Goal: Task Accomplishment & Management: Use online tool/utility

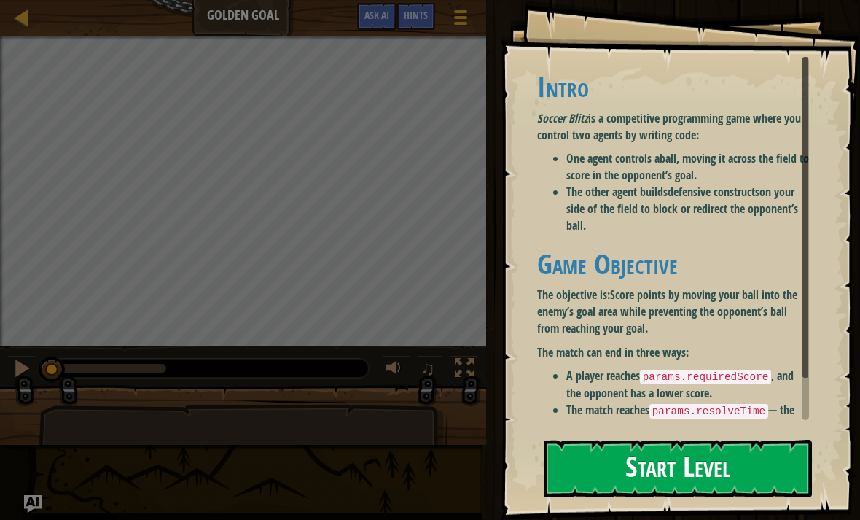
click at [699, 472] on button "Start Level" at bounding box center [678, 469] width 268 height 58
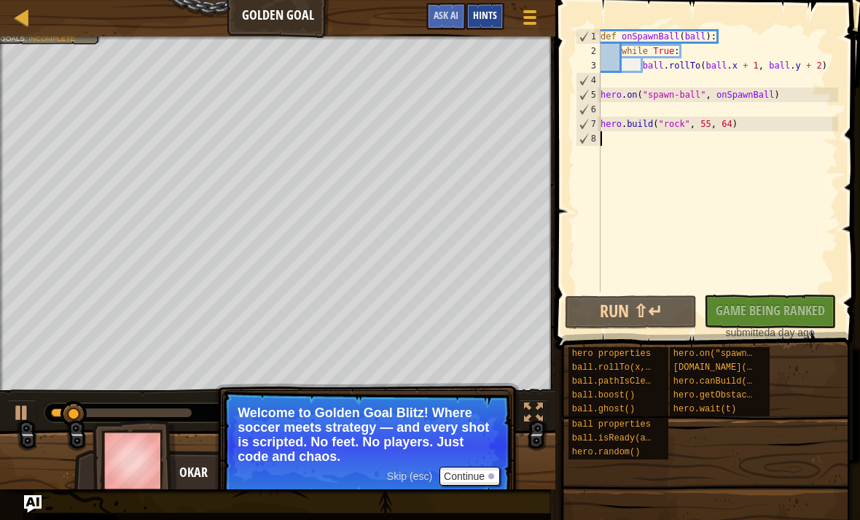
click at [486, 12] on span "Hints" at bounding box center [485, 15] width 24 height 14
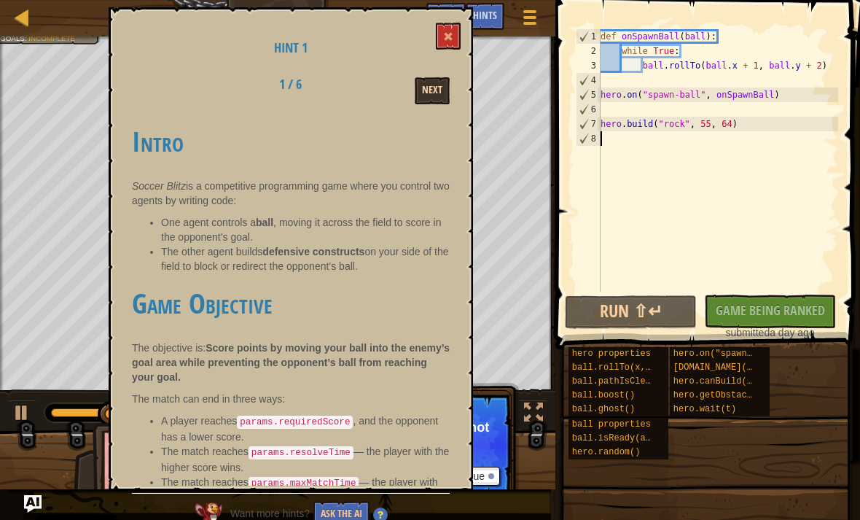
click at [434, 96] on button "Next" at bounding box center [432, 90] width 35 height 27
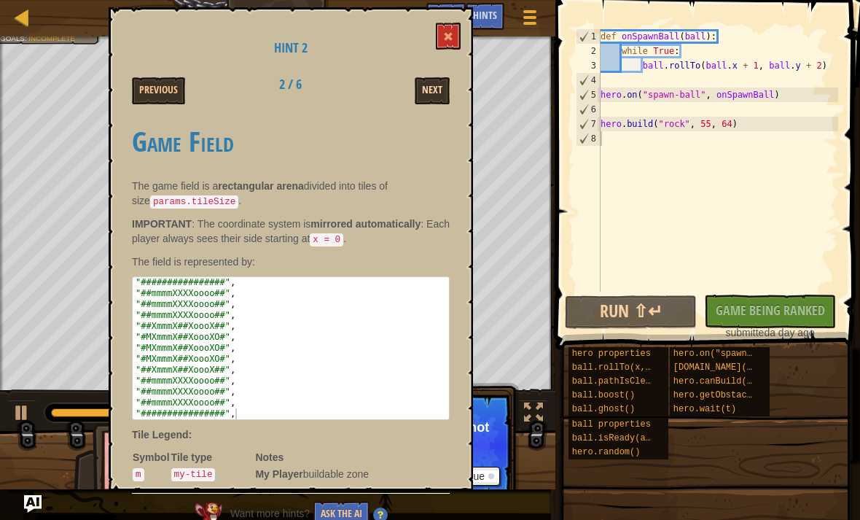
click at [427, 96] on button "Next" at bounding box center [432, 90] width 35 height 27
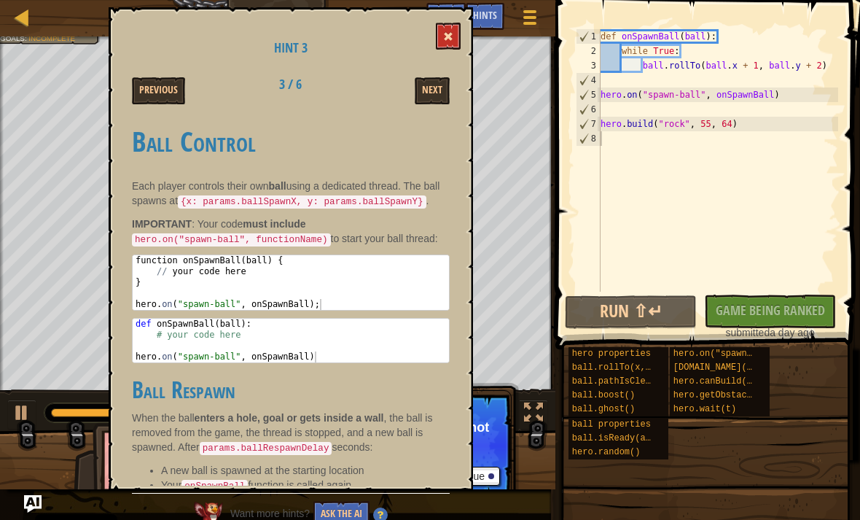
click at [449, 31] on span at bounding box center [448, 36] width 10 height 10
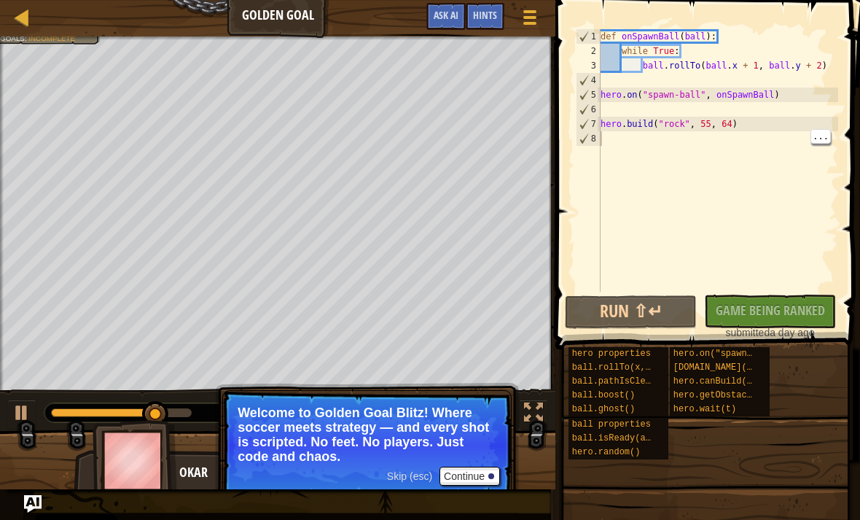
click at [623, 136] on div "def onSpawnBall ( ball ) : while True : ball . rollTo ( ball . x + 1 , ball . y…" at bounding box center [718, 175] width 241 height 292
click at [614, 146] on div "def onSpawnBall ( ball ) : while True : ball . rollTo ( ball . x + 1 , ball . y…" at bounding box center [718, 175] width 241 height 292
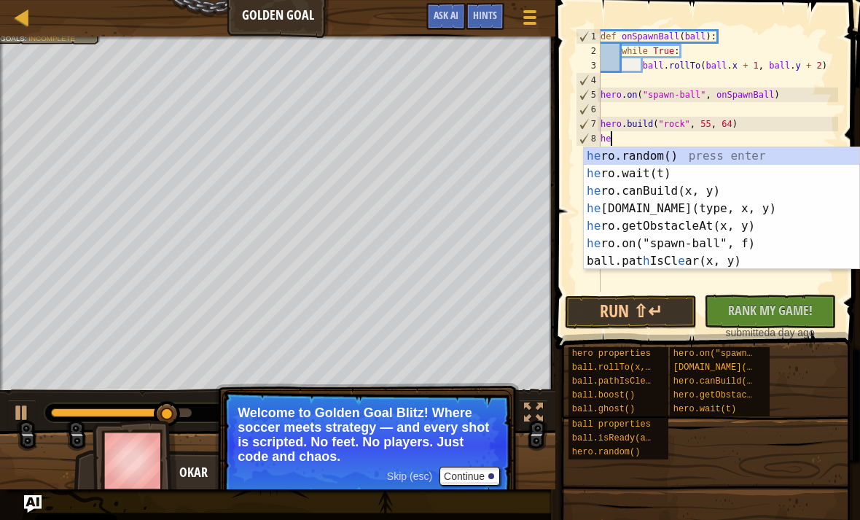
scroll to position [7, 1]
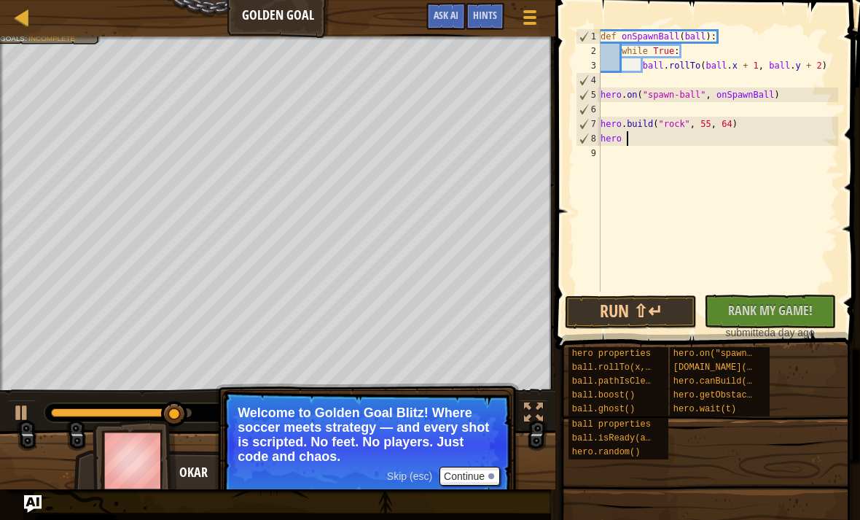
type textarea "hero"
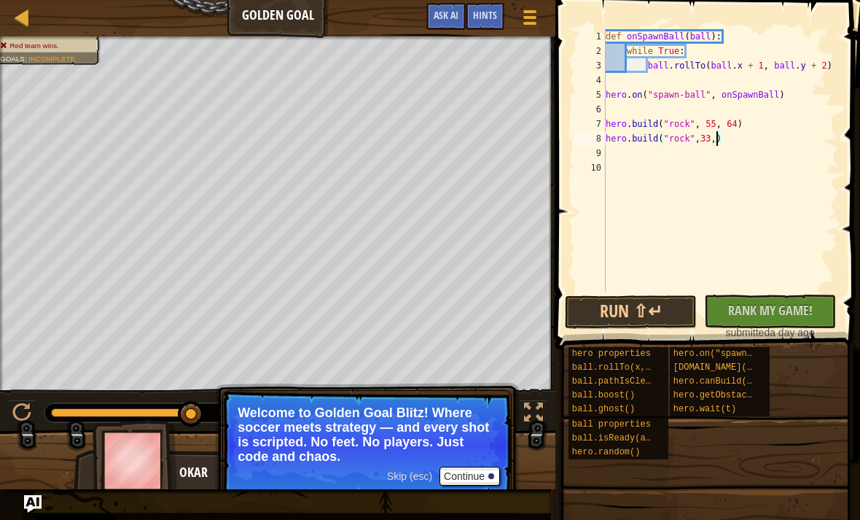
scroll to position [7, 9]
type textarea "[DOMAIN_NAME]("rock",33,96)"
type textarea "h"
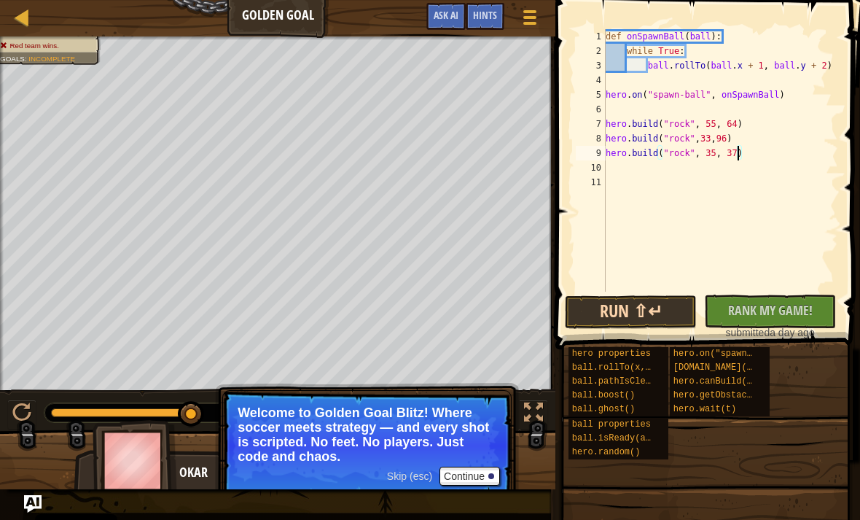
click at [652, 308] on button "Run ⇧↵" at bounding box center [631, 312] width 132 height 34
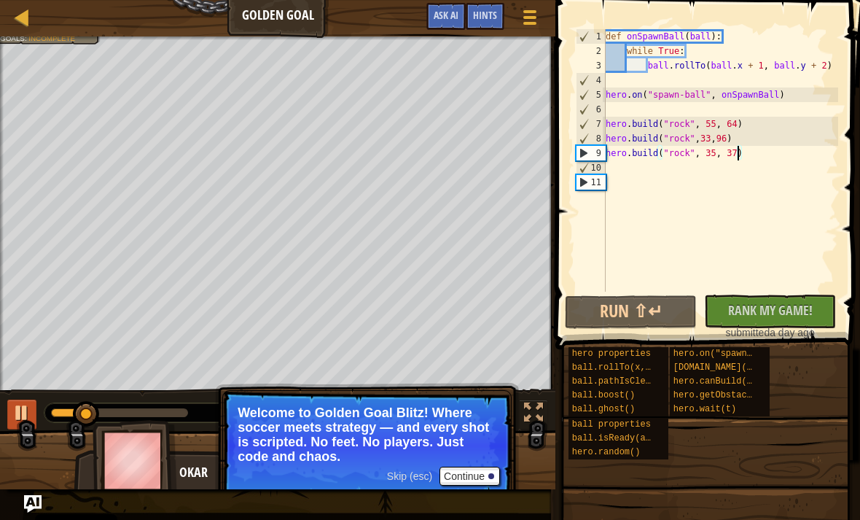
click at [31, 404] on div at bounding box center [21, 412] width 19 height 19
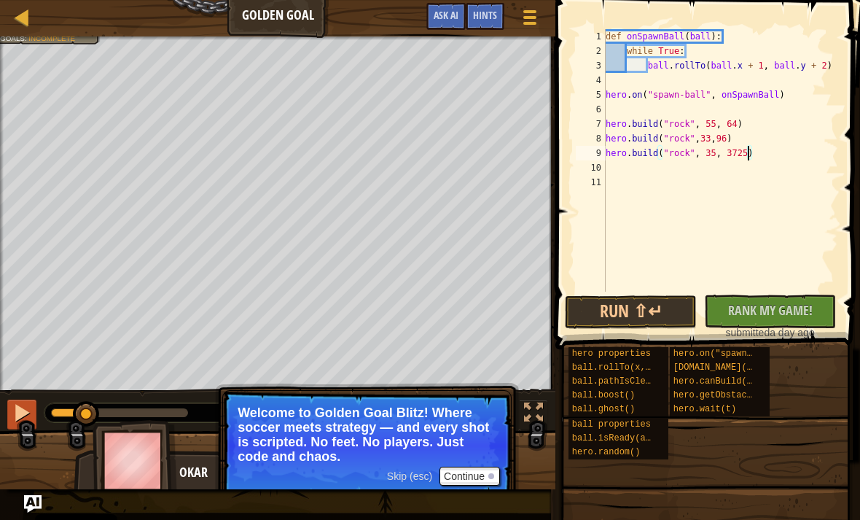
type textarea "[DOMAIN_NAME]("rock", 35, 37)"
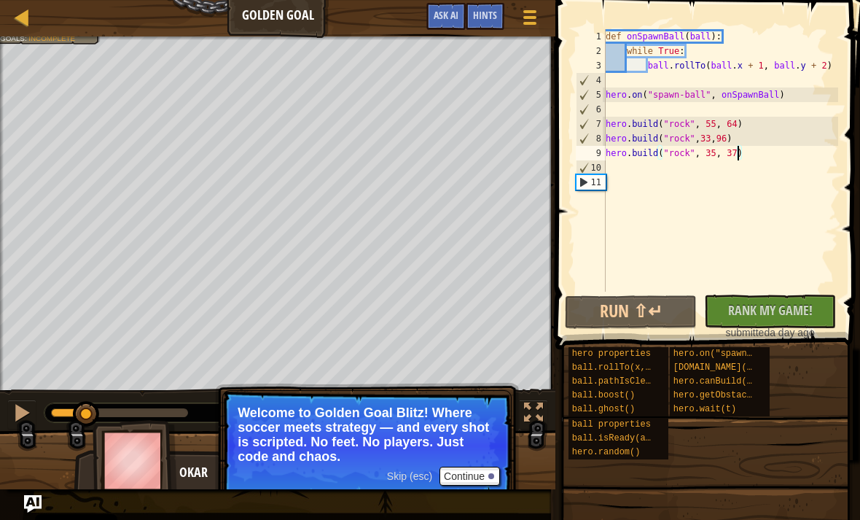
scroll to position [7, 0]
type textarea "h"
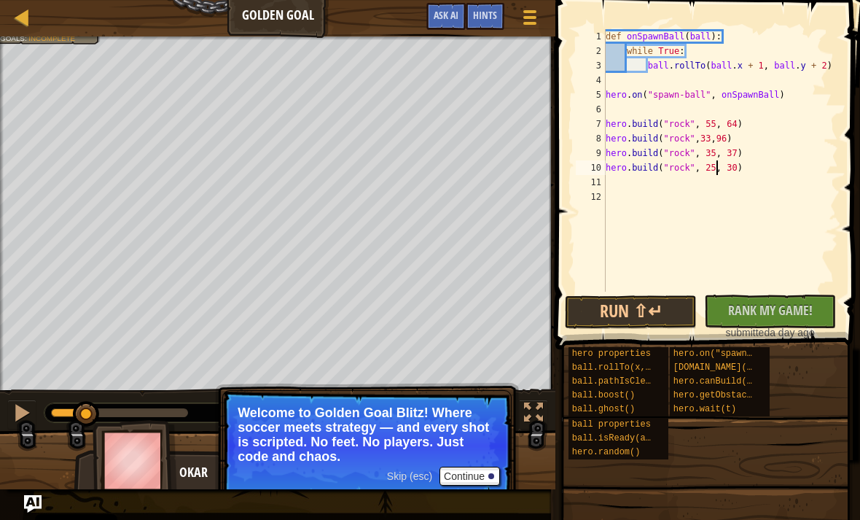
scroll to position [7, 9]
type textarea "[DOMAIN_NAME]("rock", 25, 93)"
type textarea "h"
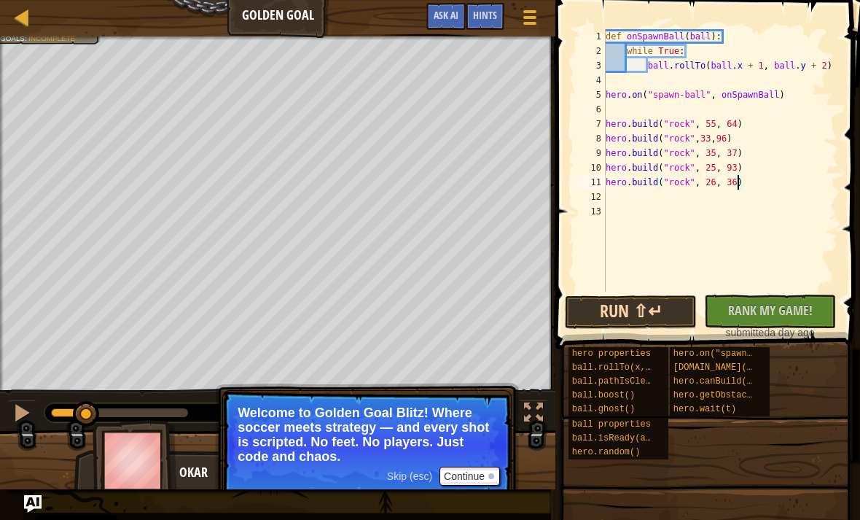
type textarea "[DOMAIN_NAME]("rock", 26, 36)"
click at [656, 311] on button "Run ⇧↵" at bounding box center [631, 312] width 132 height 34
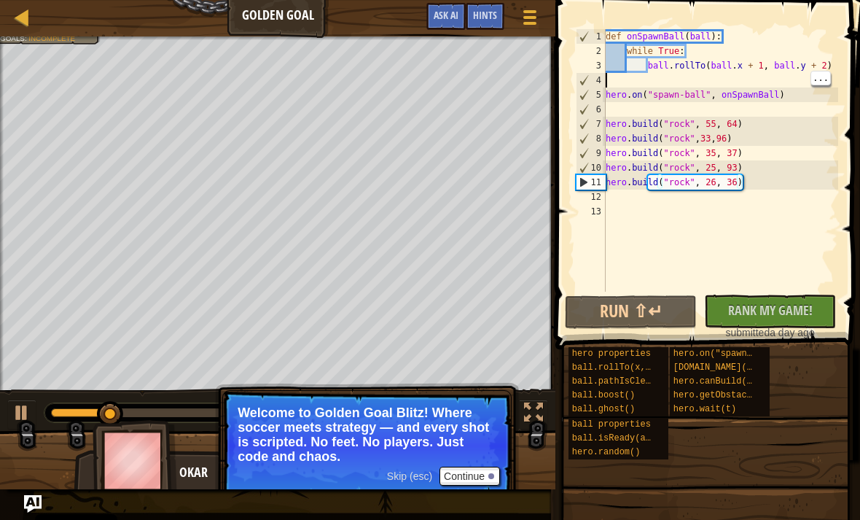
scroll to position [7, 0]
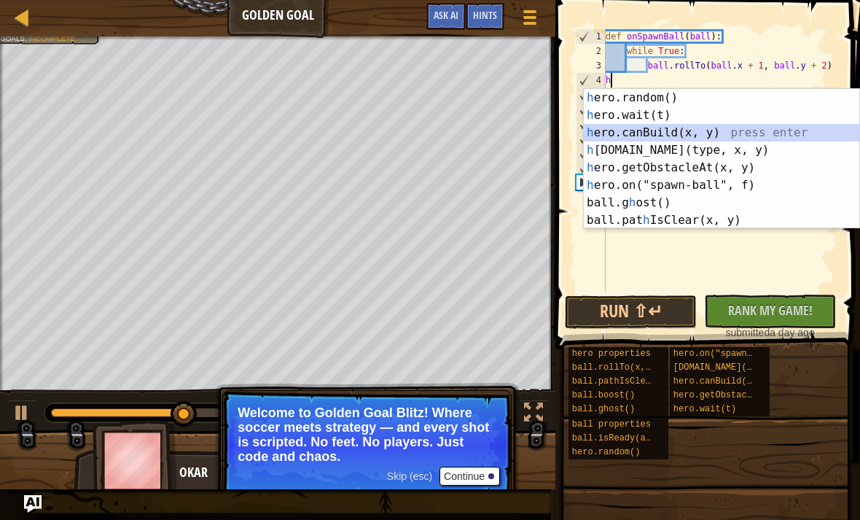
type textarea "h"
click at [478, 478] on button "Continue" at bounding box center [470, 476] width 61 height 19
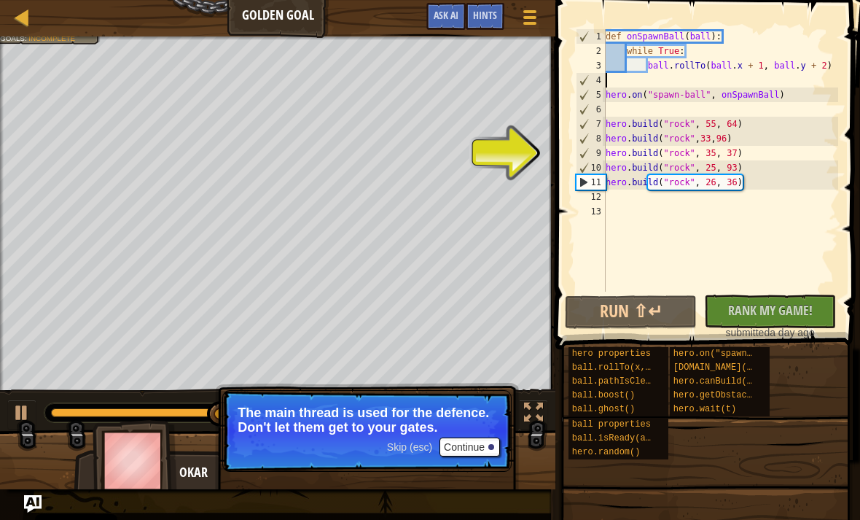
click at [453, 439] on button "Continue" at bounding box center [470, 446] width 61 height 19
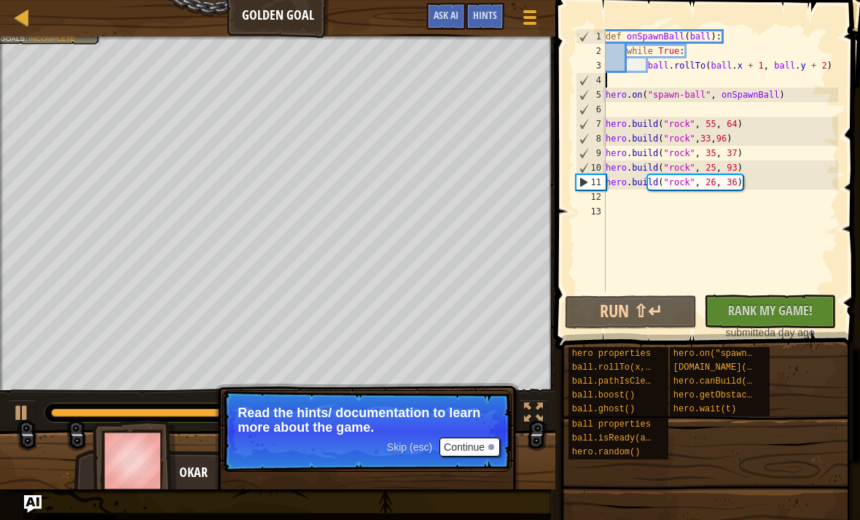
click at [486, 444] on button "Continue" at bounding box center [470, 446] width 61 height 19
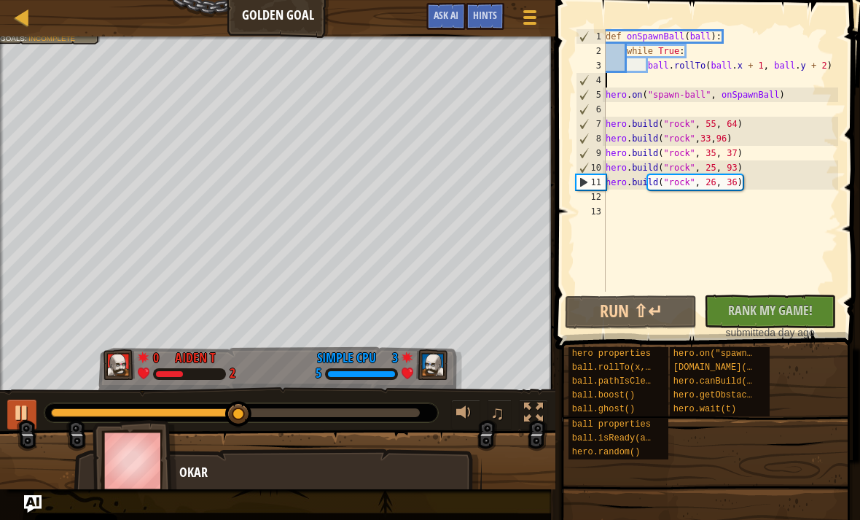
click at [11, 418] on button at bounding box center [21, 415] width 29 height 30
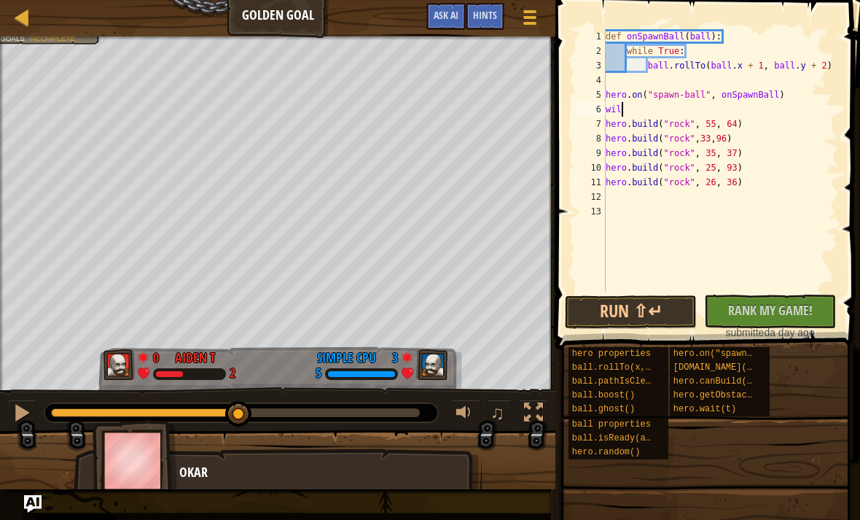
type textarea "w"
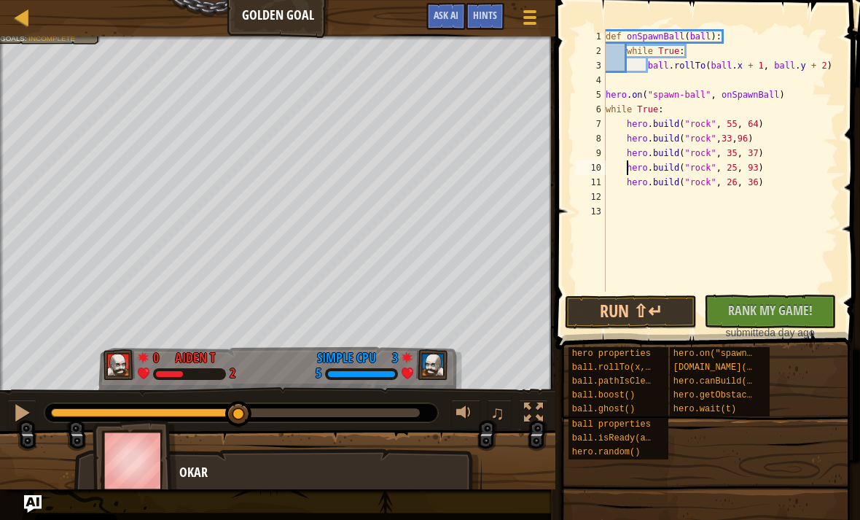
type textarea "[DOMAIN_NAME]("rock", 26, 36)"
click at [658, 313] on button "Run ⇧↵" at bounding box center [631, 312] width 132 height 34
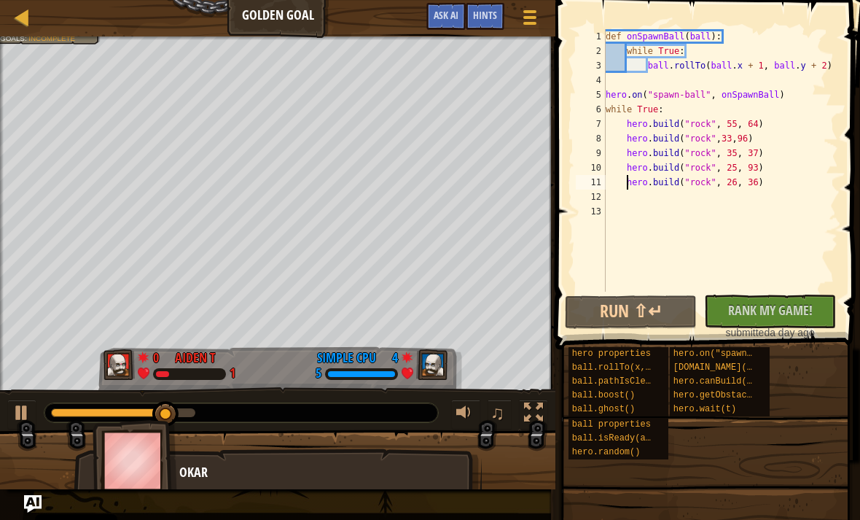
click at [273, 26] on div "Ladder Golden Goal Game Menu Done Hints Ask AI" at bounding box center [278, 18] width 556 height 36
click at [443, 23] on button "Ask AI" at bounding box center [446, 16] width 39 height 27
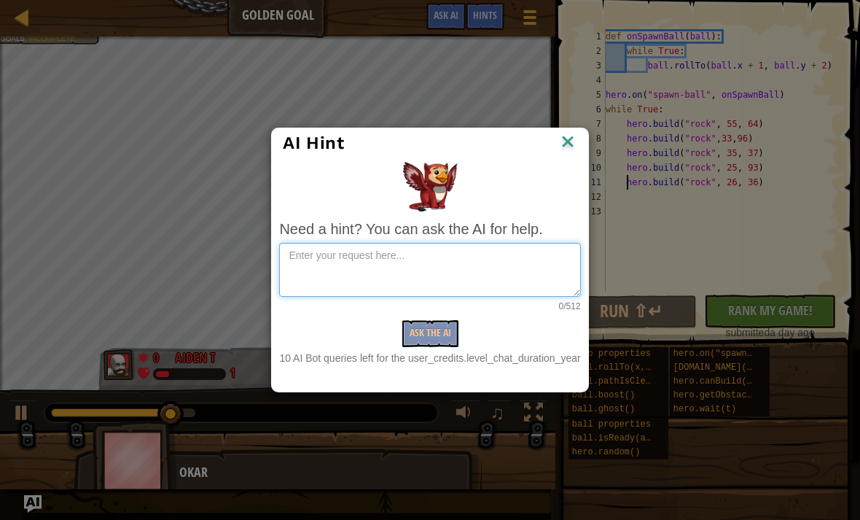
click at [441, 272] on textarea at bounding box center [429, 270] width 301 height 54
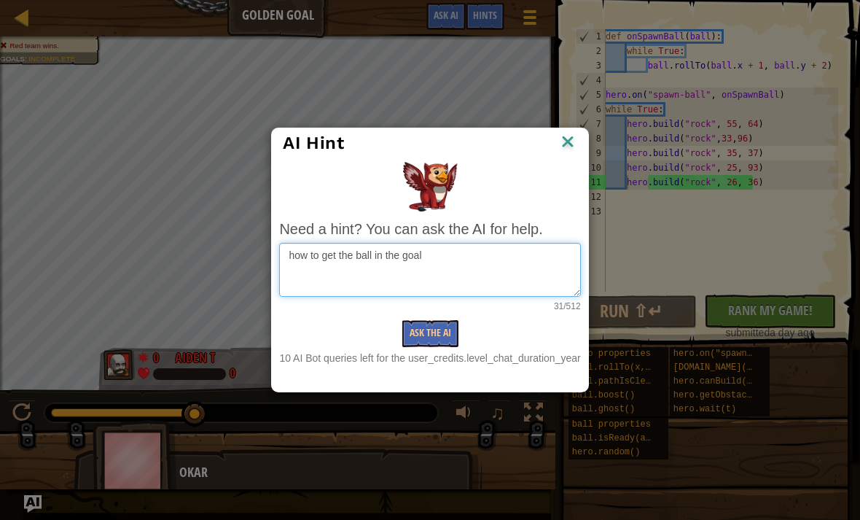
type textarea "how to get the ball in the goal"
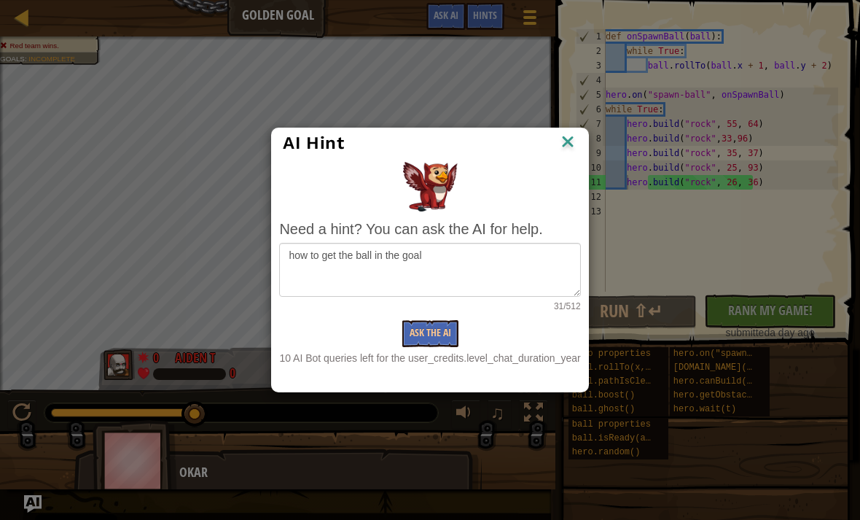
click at [419, 361] on div "10 AI Bot queries left for the user_credits.level_chat_duration_year" at bounding box center [429, 358] width 301 height 15
click at [440, 332] on button "Ask the AI" at bounding box center [430, 333] width 56 height 27
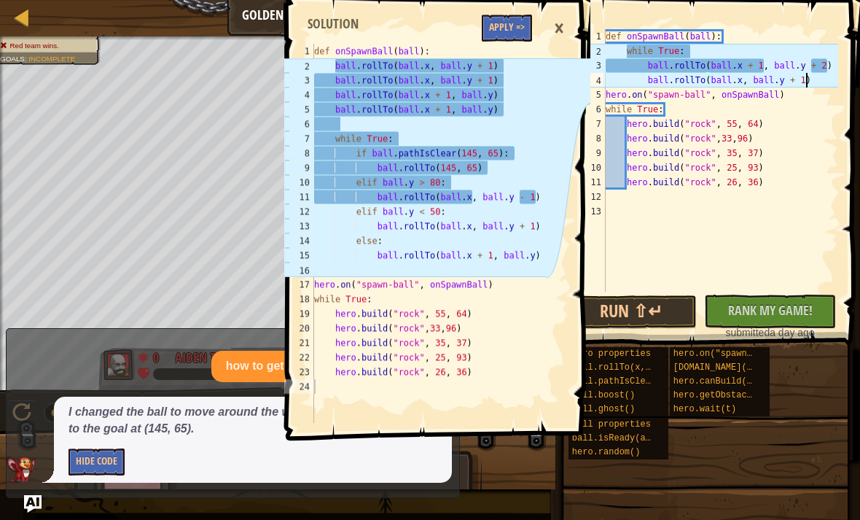
scroll to position [7, 16]
type textarea "hero.on("spawn-ball", onSpawnBall)"
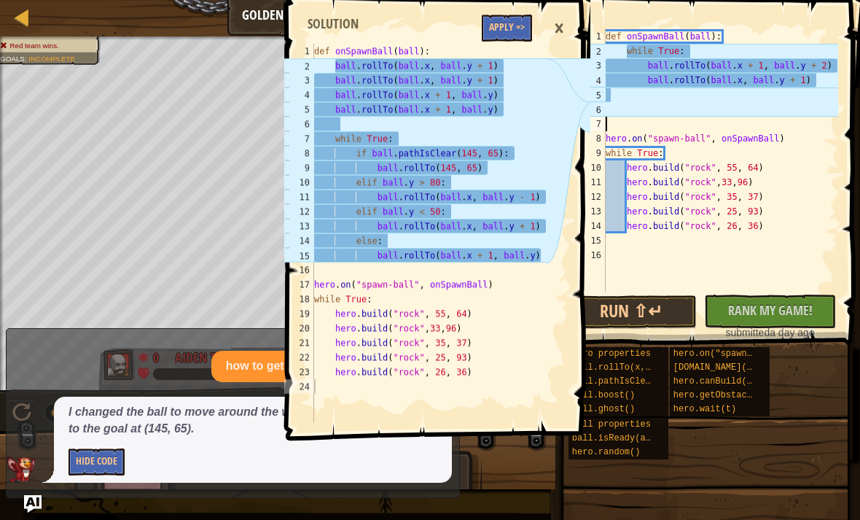
scroll to position [7, 0]
type textarea "ball.rollTo(ball.x, ball.y + 1)"
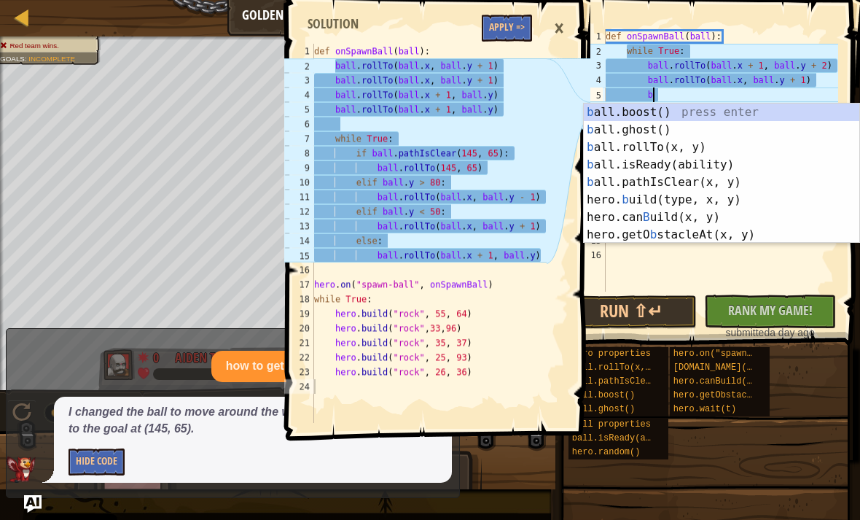
scroll to position [7, 3]
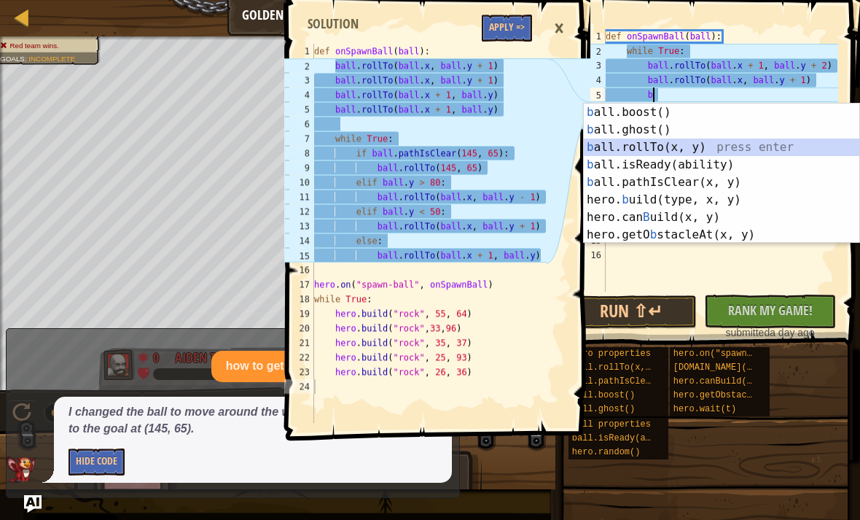
type textarea "ball.rollTo(ball.x + 1, ball.y)"
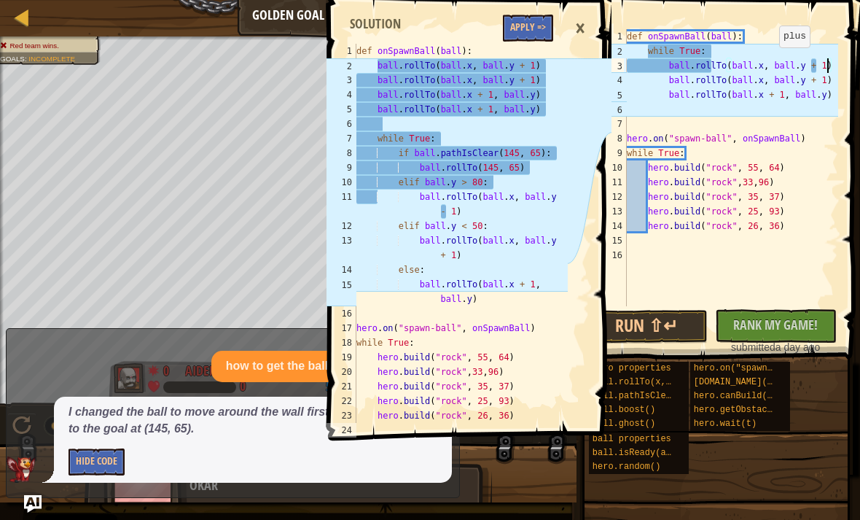
scroll to position [7, 16]
type textarea "ball.rollTo(ball.x + 1, ball.y)"
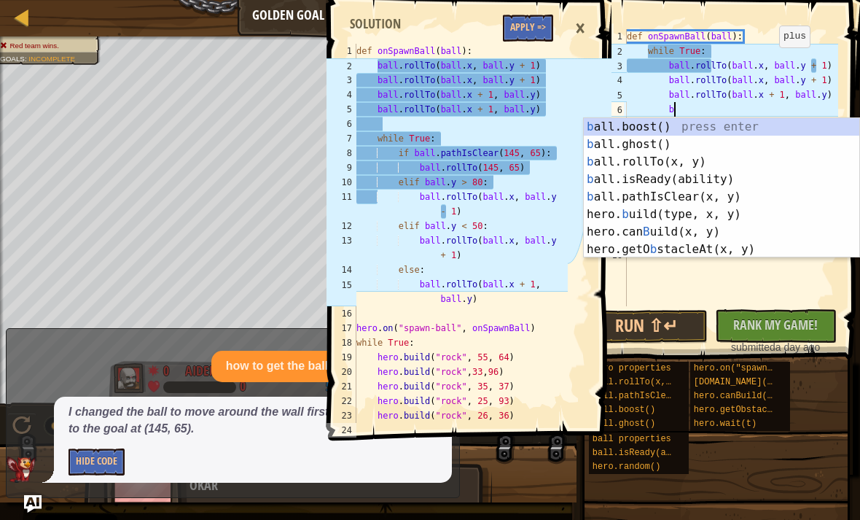
scroll to position [7, 3]
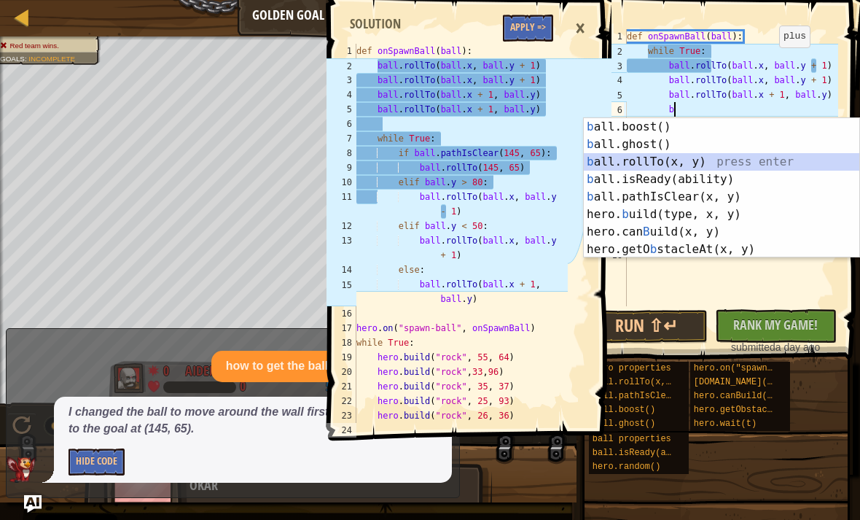
type textarea "ball.rollTo(ball.x + 1, ball.y)"
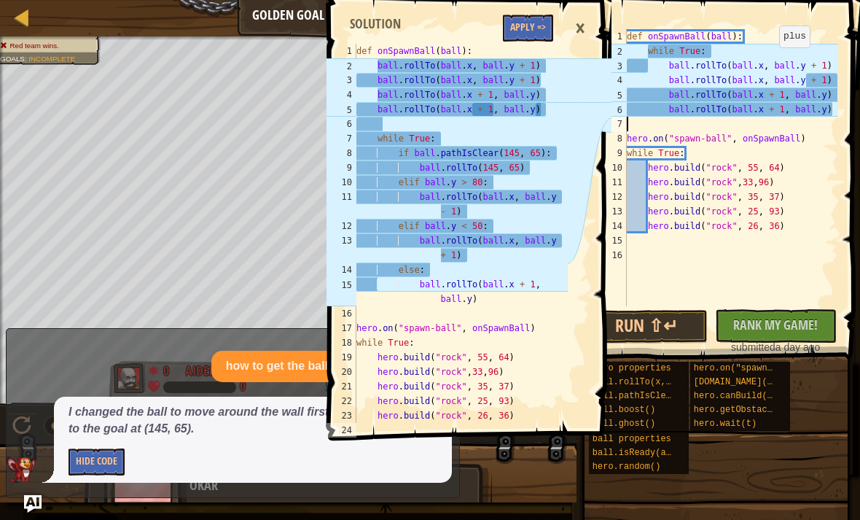
scroll to position [7, 0]
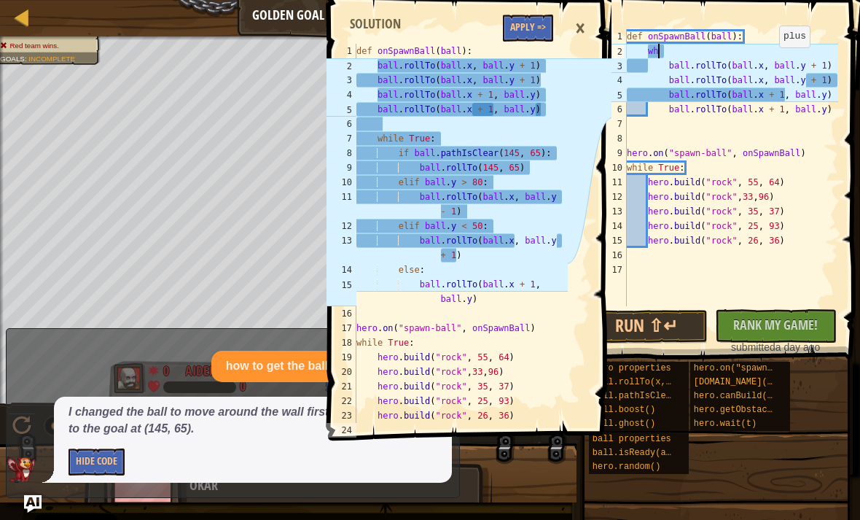
type textarea "w"
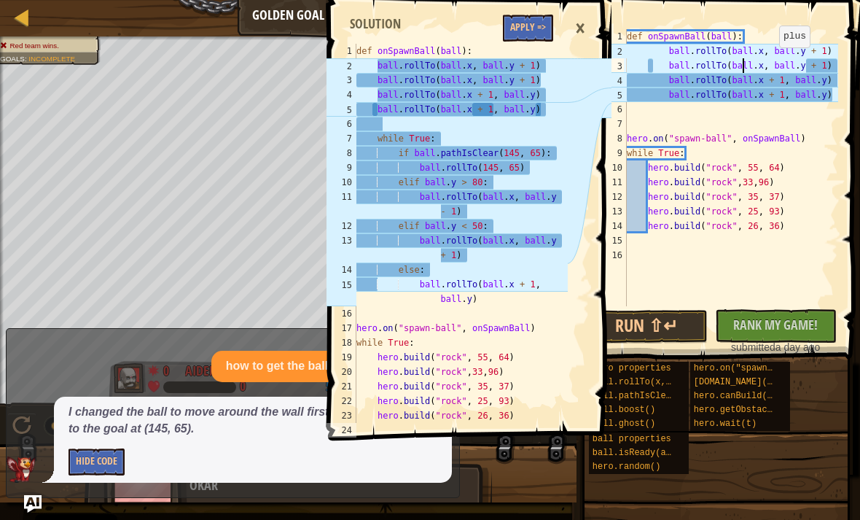
type textarea "ball.rollTo(ball.x + 1, ball.y)"
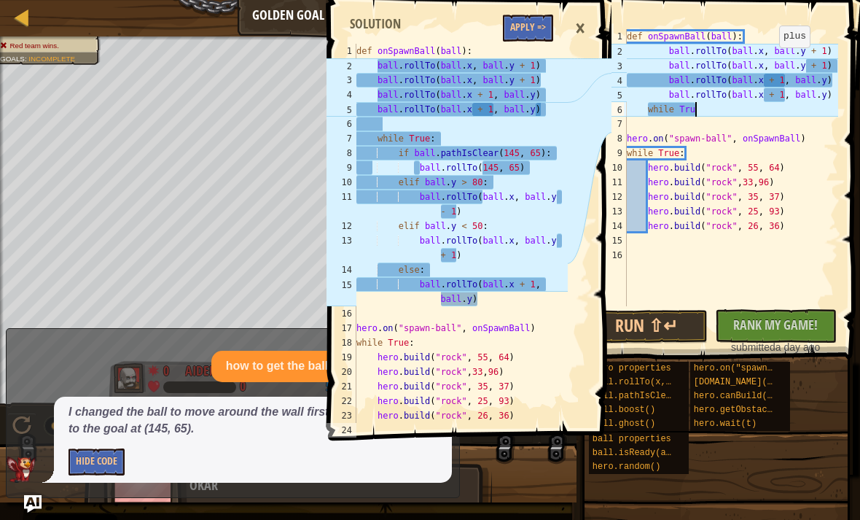
scroll to position [7, 5]
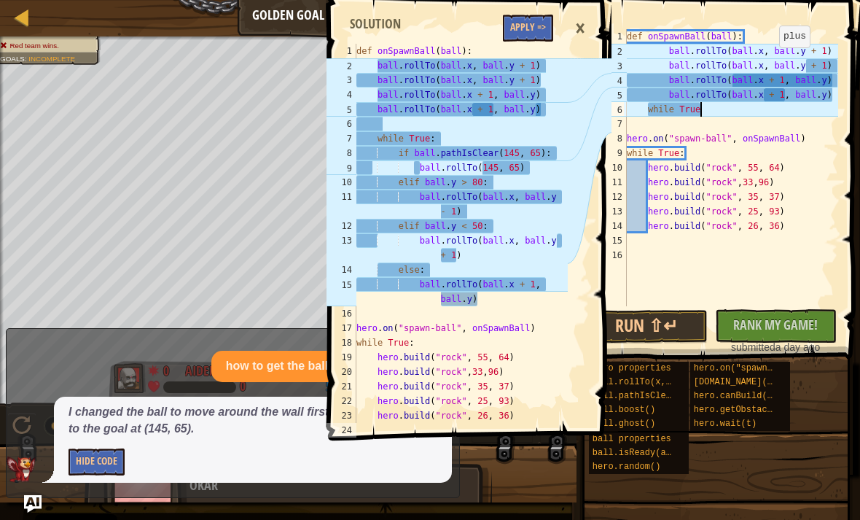
type textarea "while True:"
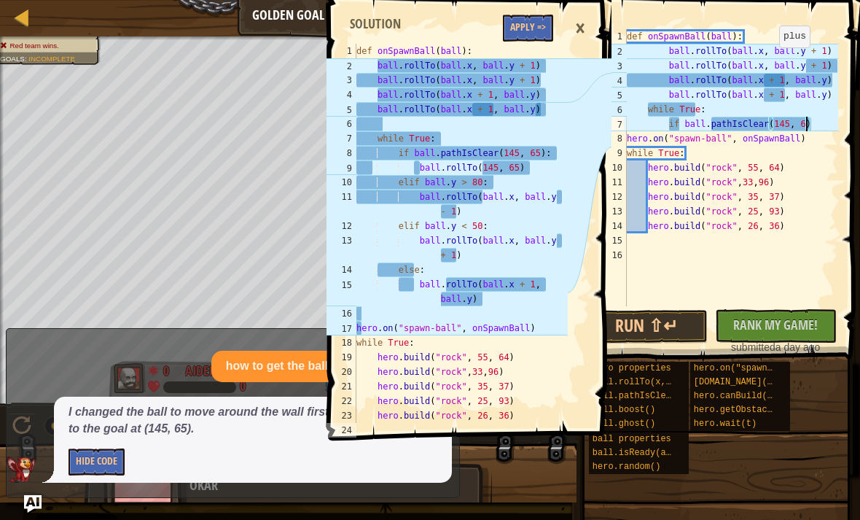
scroll to position [7, 15]
type textarea "hero.on("spawn-ball", onSpawnBall)"
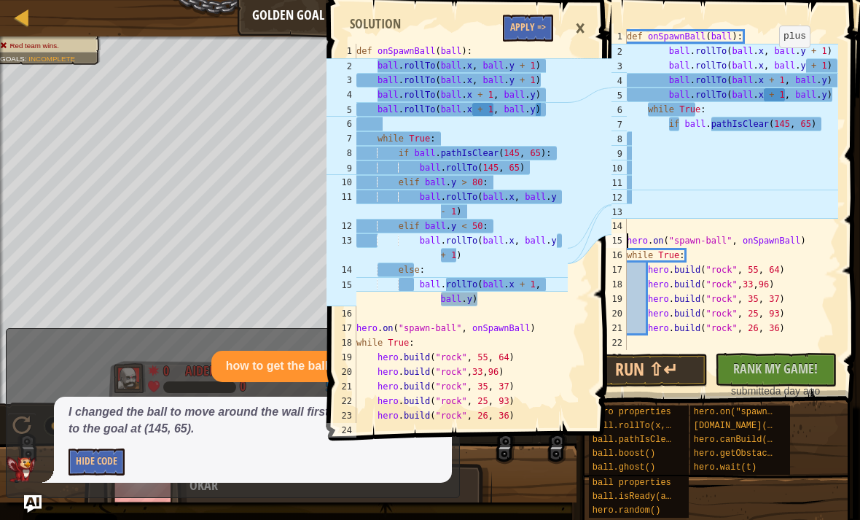
scroll to position [7, 0]
type textarea "if ball.pathIsClear(145, 65)"
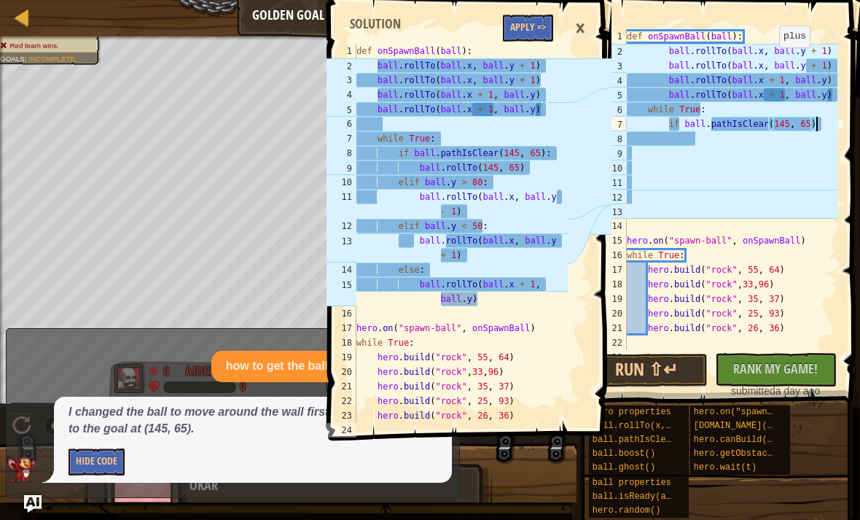
type textarea "if ball.pathIsClear(145, 65):"
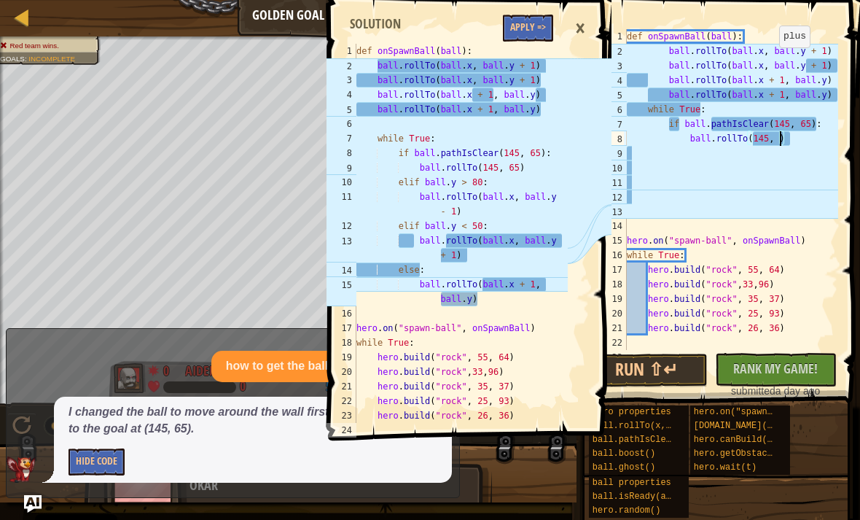
scroll to position [7, 12]
type textarea "ball.rollTo(145, 65)"
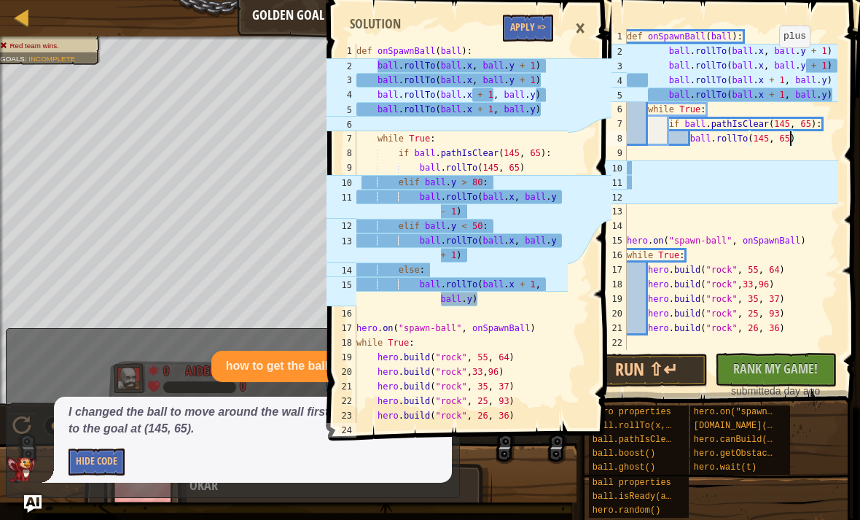
scroll to position [7, 0]
type textarea "while True:"
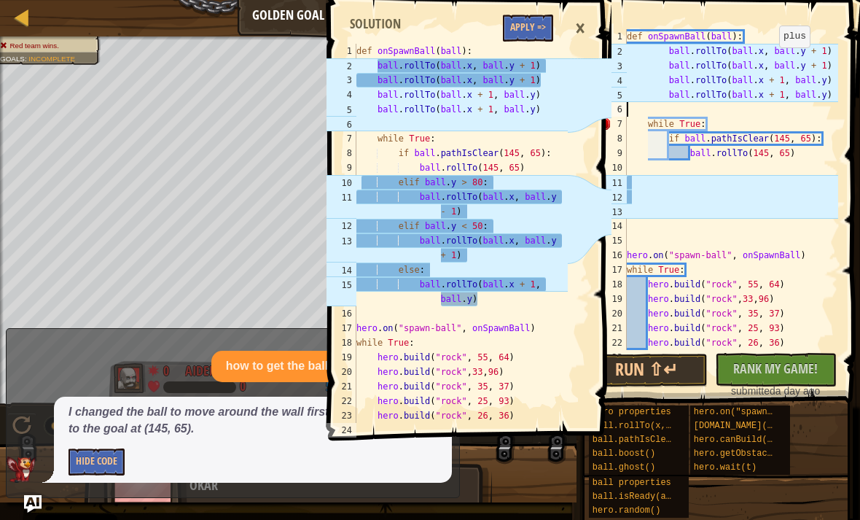
type textarea "while True:"
click at [607, 120] on icon at bounding box center [590, 233] width 44 height 379
click at [615, 120] on div "7" at bounding box center [612, 124] width 30 height 15
click at [609, 119] on icon at bounding box center [590, 233] width 44 height 379
click at [678, 182] on div "def onSpawnBall ( ball ) : ball . rollTo ( ball . x , ball . y + 1 ) ball . rol…" at bounding box center [731, 204] width 214 height 350
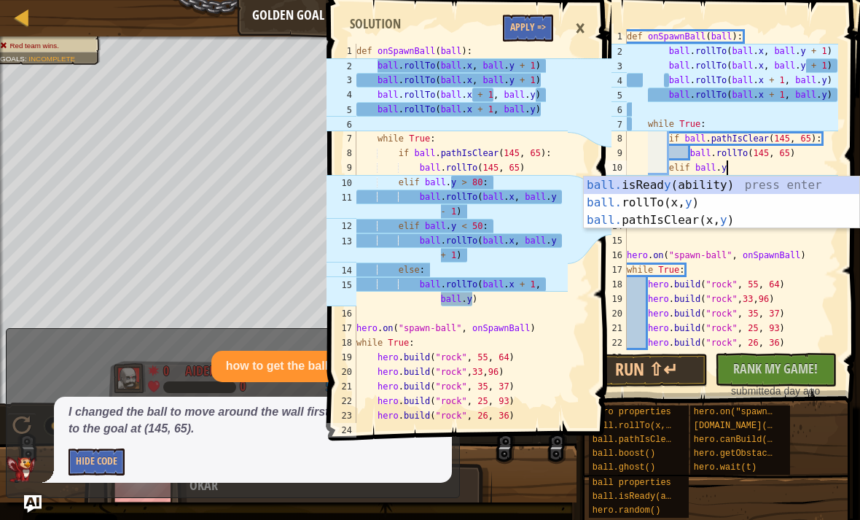
scroll to position [7, 8]
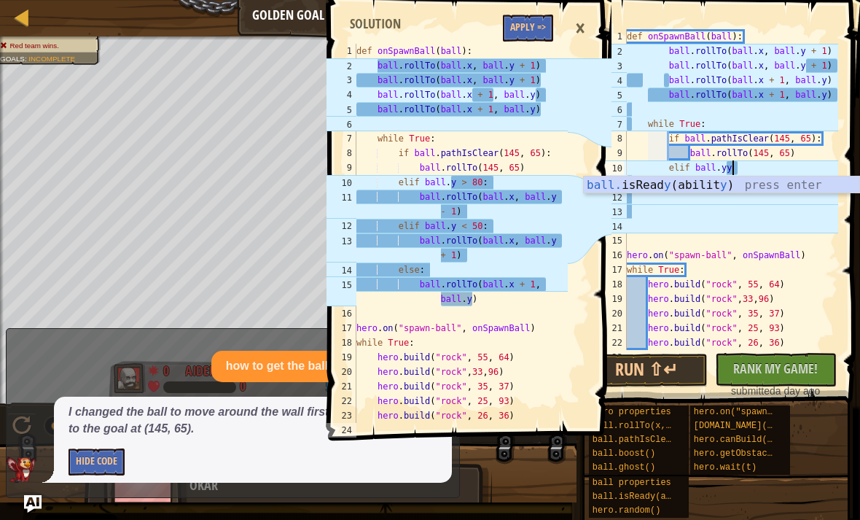
type textarea "elif ball.y"
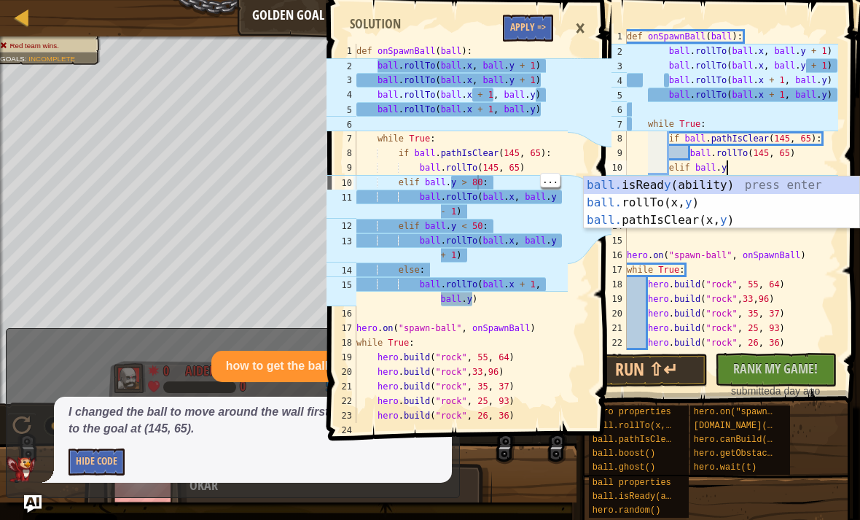
click at [478, 179] on div "def onSpawnBall ( ball ) : ball . rollTo ( ball . x , ball . y + 1 ) ball . rol…" at bounding box center [461, 248] width 214 height 408
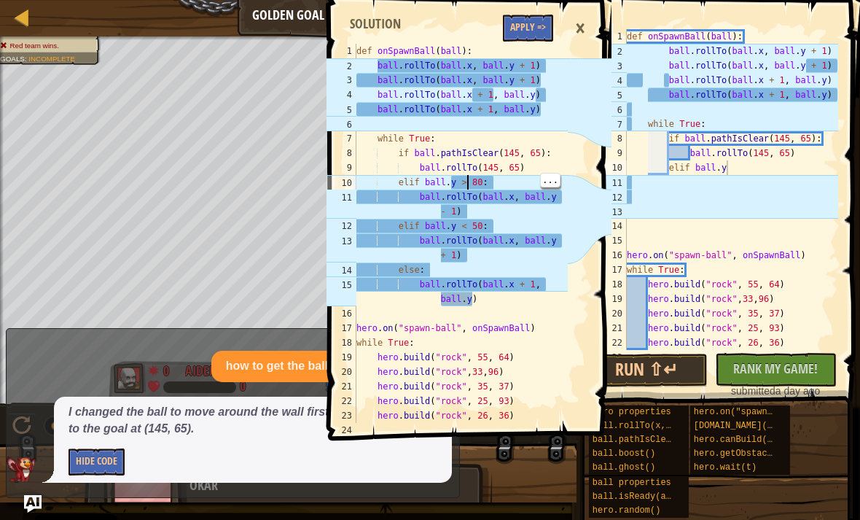
click at [466, 182] on div "def onSpawnBall ( ball ) : ball . rollTo ( ball . x , ball . y + 1 ) ball . rol…" at bounding box center [461, 248] width 214 height 408
click at [481, 174] on div "def onSpawnBall ( ball ) : ball . rollTo ( ball . x , ball . y + 1 ) ball . rol…" at bounding box center [461, 248] width 214 height 408
type textarea "elif ball.y > 80:"
click at [751, 155] on div "def onSpawnBall ( ball ) : ball . rollTo ( ball . x , ball . y + 1 ) ball . rol…" at bounding box center [731, 204] width 214 height 350
click at [737, 171] on div "def onSpawnBall ( ball ) : ball . rollTo ( ball . x , ball . y + 1 ) ball . rol…" at bounding box center [731, 204] width 214 height 350
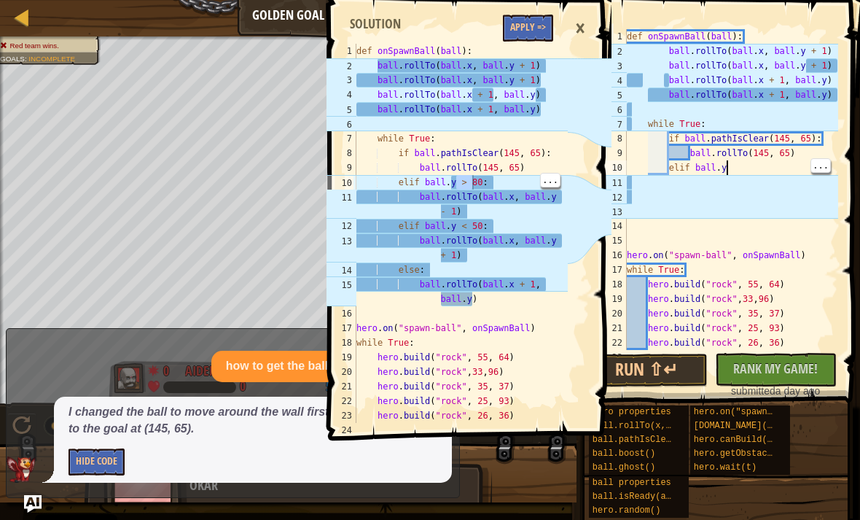
paste textarea ">"
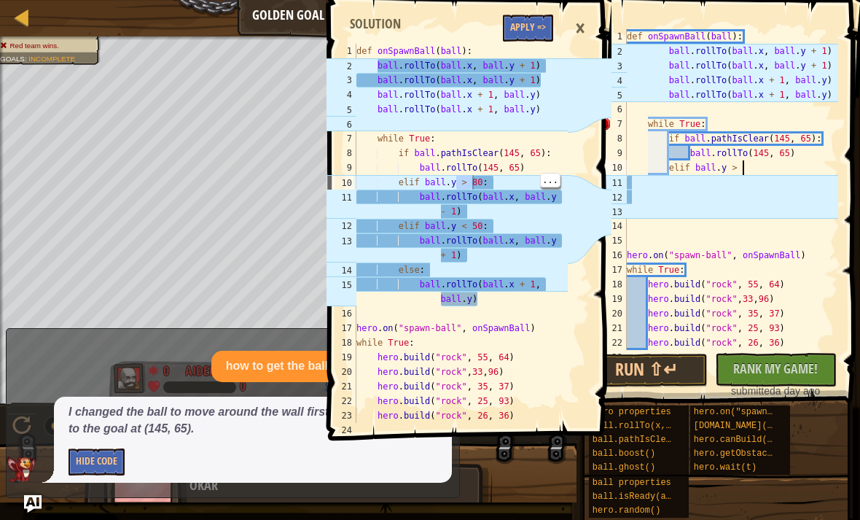
scroll to position [7, 9]
type textarea "elif ball.y > 80:"
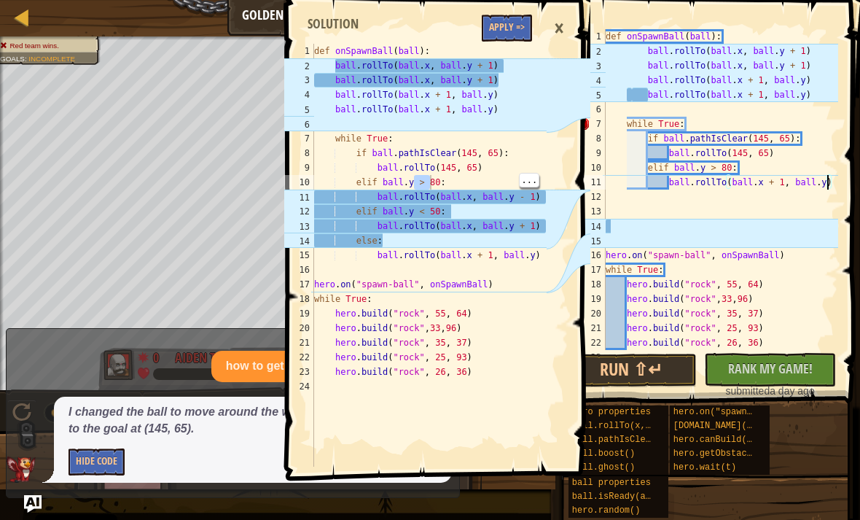
scroll to position [7, 18]
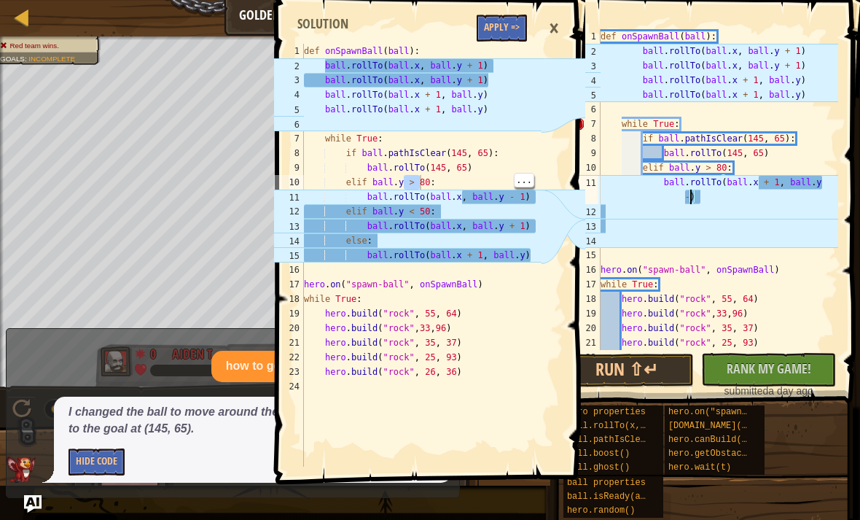
type textarea "ball.rollTo(ball.x + 1, ball.y-1)"
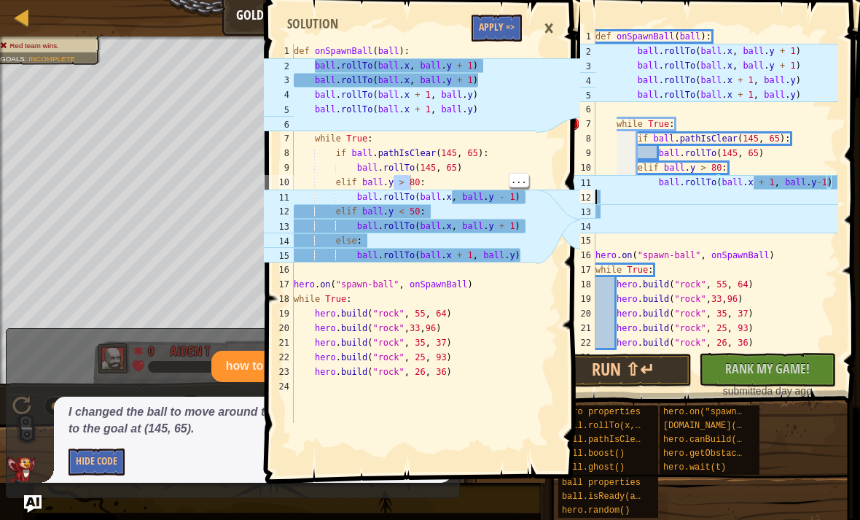
scroll to position [7, 0]
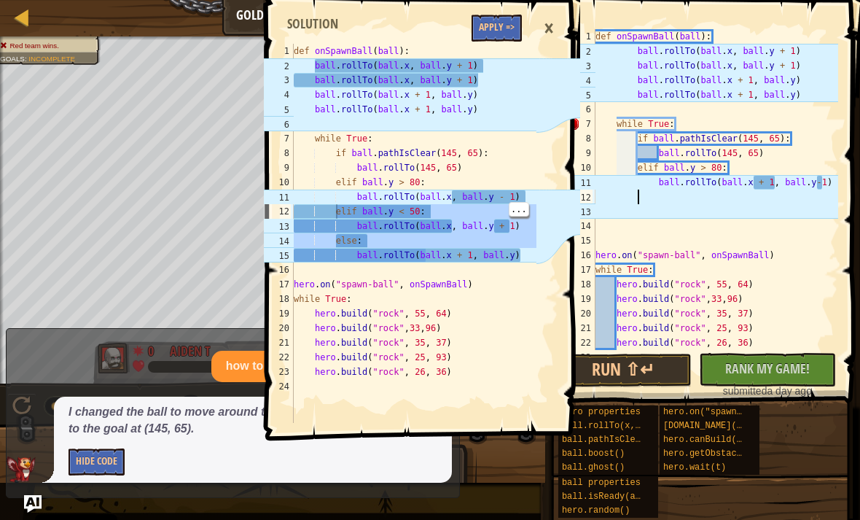
paste textarea ">"
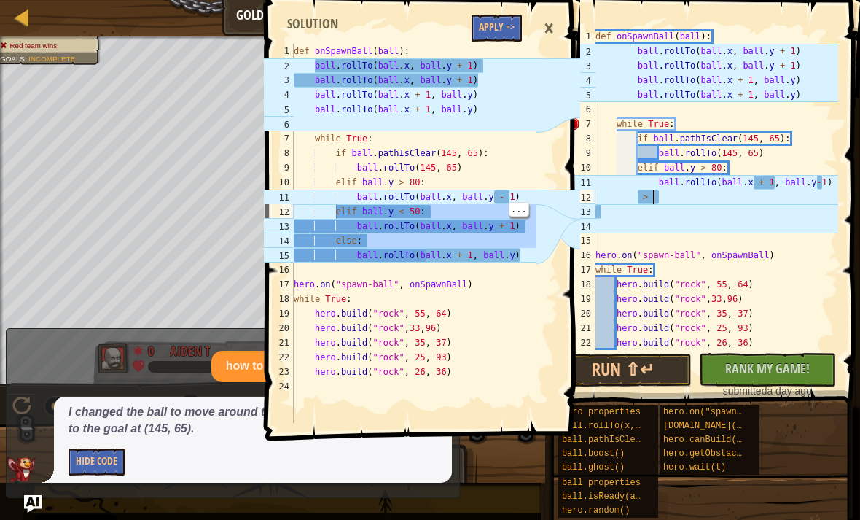
type textarea ">"
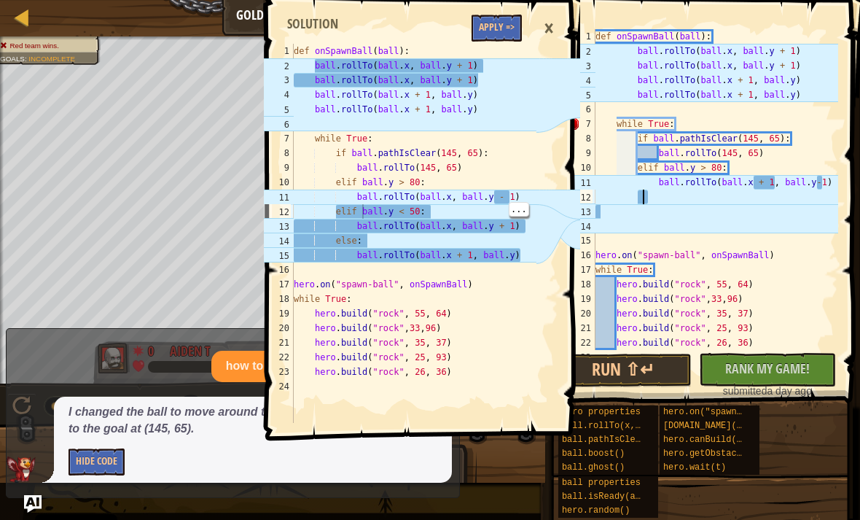
click at [360, 214] on div "def onSpawnBall ( ball ) : ball . rollTo ( ball . x , ball . y + 1 ) ball . rol…" at bounding box center [414, 248] width 246 height 408
click at [348, 212] on div "def onSpawnBall ( ball ) : ball . rollTo ( ball . x , ball . y + 1 ) ball . rol…" at bounding box center [414, 248] width 246 height 408
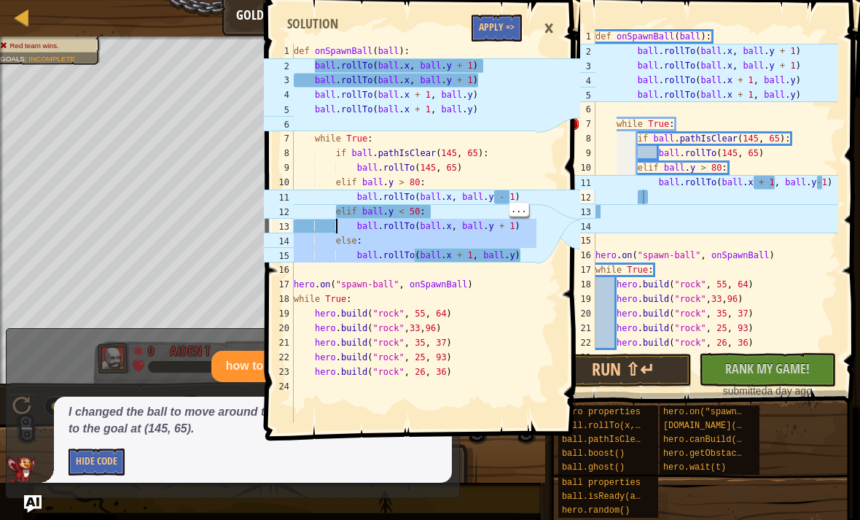
type textarea "elif ball.y < 50: ball.rollTo(ball.x, ball.y + 1)"
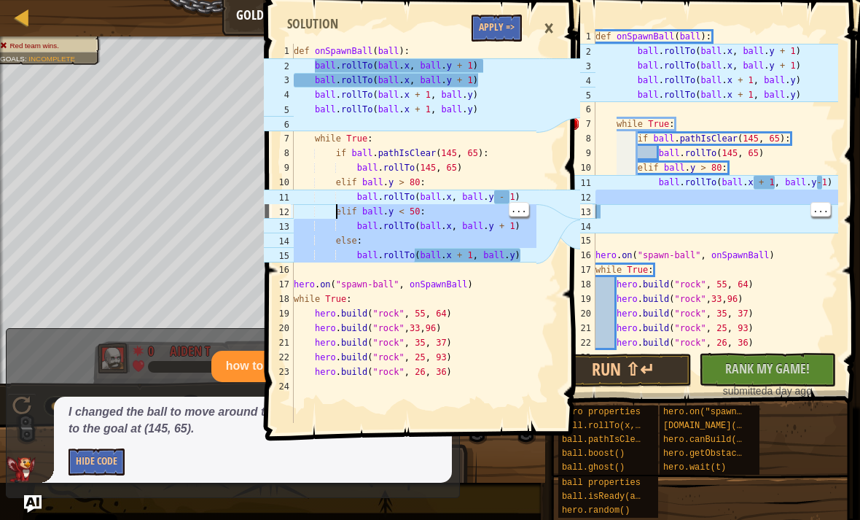
click at [639, 200] on div "def onSpawnBall ( ball ) : ball . rollTo ( ball . x , ball . y + 1 ) ball . rol…" at bounding box center [716, 204] width 246 height 350
paste textarea "ball.rollTo"
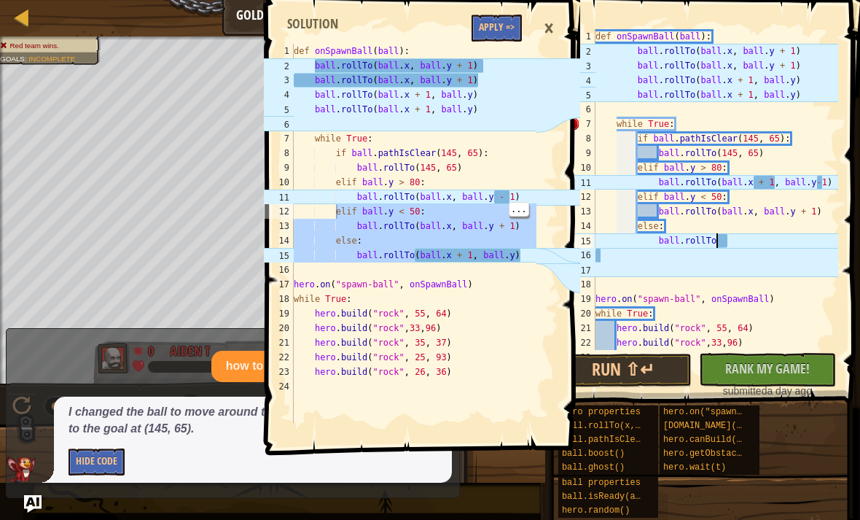
scroll to position [7, 10]
type textarea "ball.rollTo"
click at [769, 246] on div "def onSpawnBall ( ball ) : ball . rollTo ( ball . x , ball . y + 1 ) ball . rol…" at bounding box center [716, 204] width 246 height 350
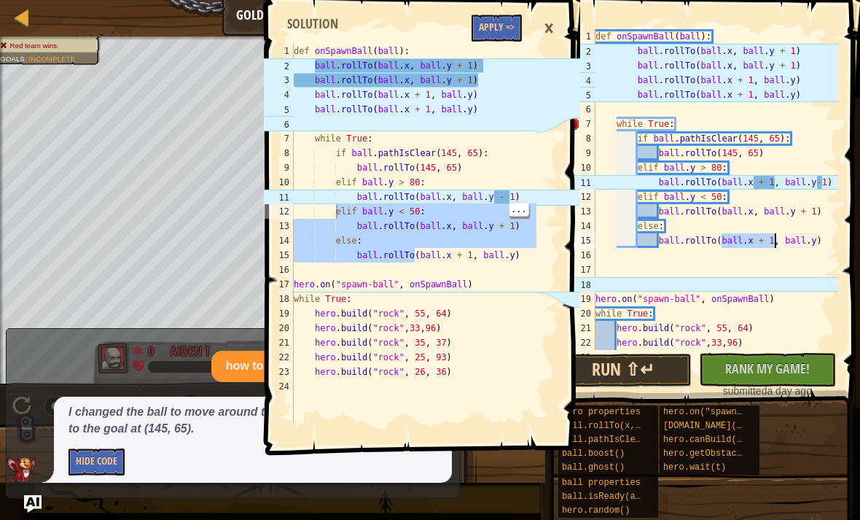
click at [645, 370] on button "Run ⇧↵" at bounding box center [623, 371] width 137 height 34
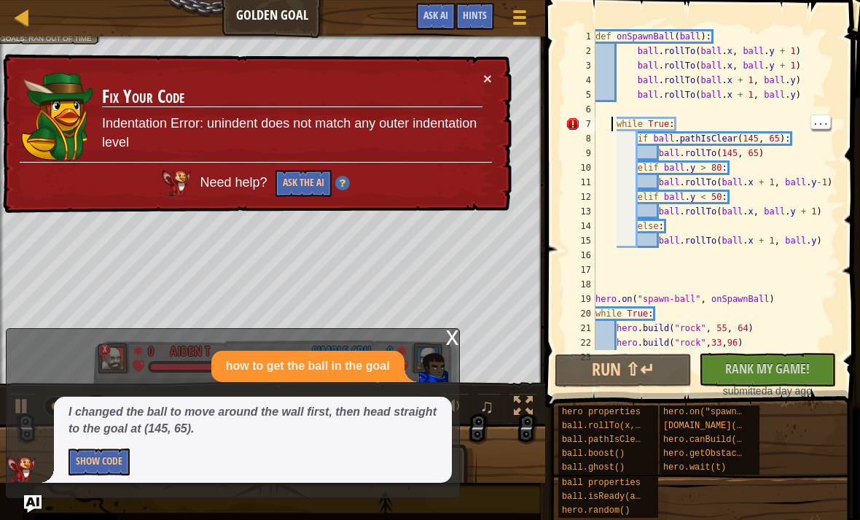
click at [612, 122] on div "def onSpawnBall ( ball ) : ball . rollTo ( ball . x , ball . y + 1 ) ball . rol…" at bounding box center [716, 204] width 246 height 350
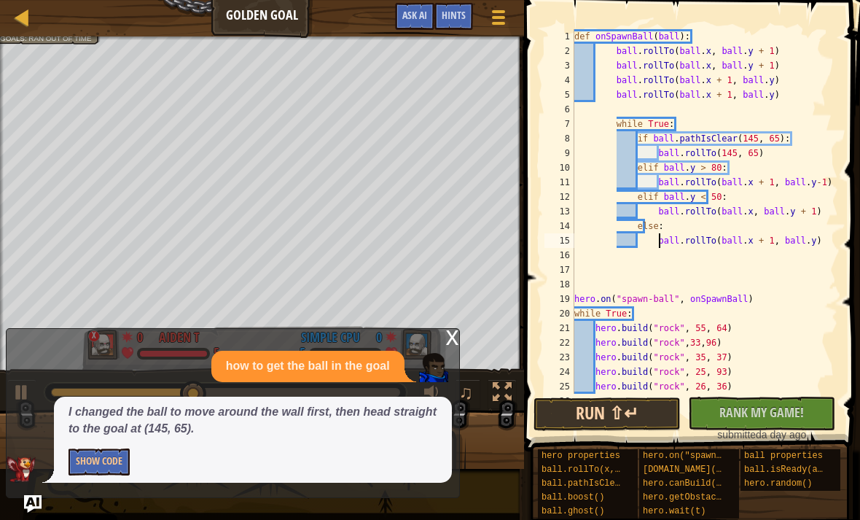
click at [646, 422] on button "Run ⇧↵" at bounding box center [607, 414] width 147 height 34
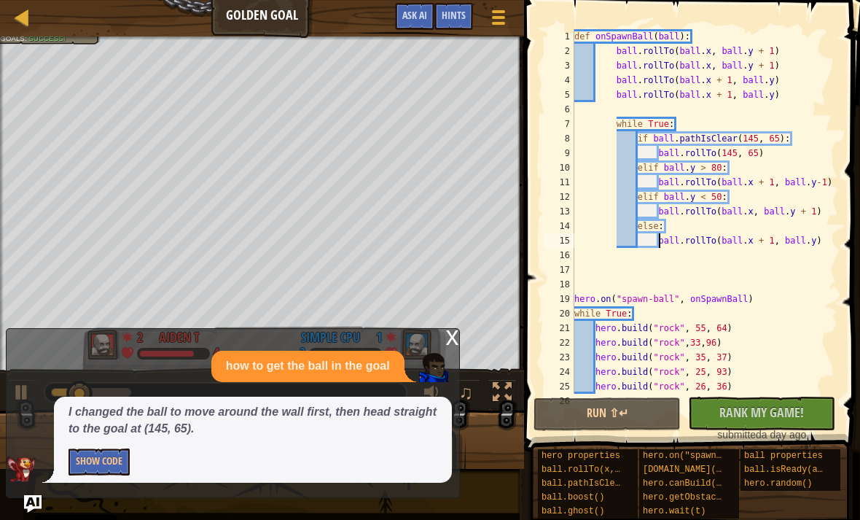
click at [455, 335] on div "x" at bounding box center [452, 336] width 13 height 15
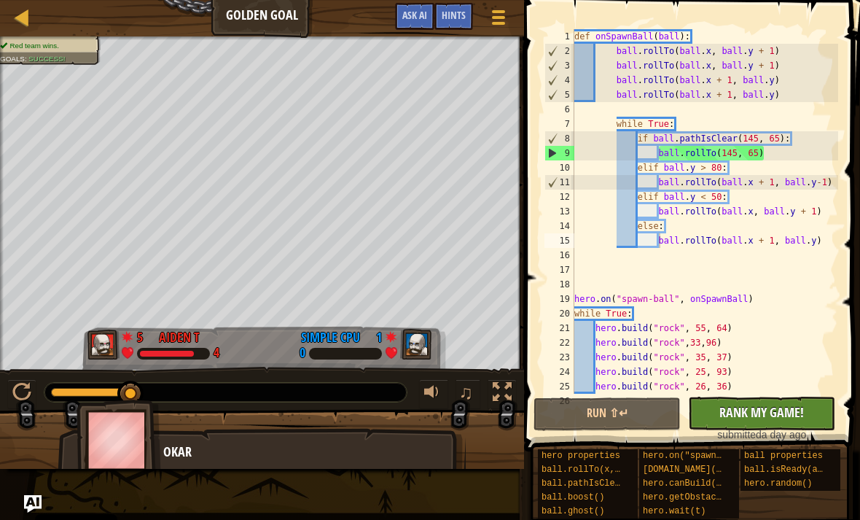
click at [795, 401] on button "No New Code to Rank Rank My Game! Submitting... Submitted for Ranking Failed to…" at bounding box center [761, 414] width 147 height 34
click at [813, 412] on div "No New Code to Rank Rank My Game! Submitting... Submitted for Ranking Failed to…" at bounding box center [754, 419] width 147 height 45
type textarea "(ball.rollTo(ball.x + 1, ball.y)"
